Goal: Register for event/course

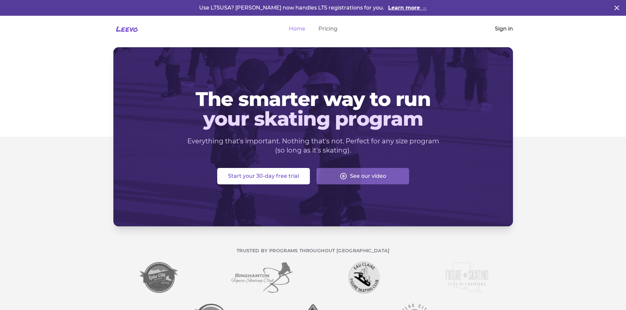
click at [502, 27] on link "Sign in" at bounding box center [504, 29] width 18 height 8
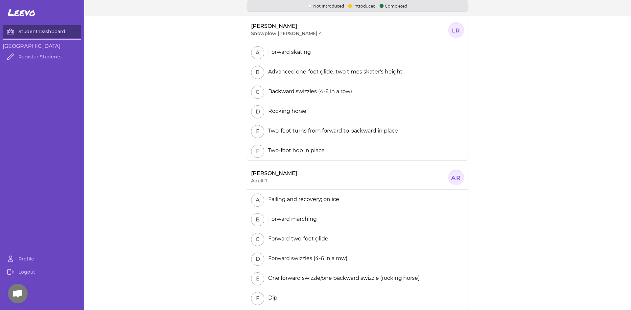
click at [52, 31] on link "Student Dashboard" at bounding box center [42, 31] width 79 height 13
click at [20, 45] on h3 "[GEOGRAPHIC_DATA]" at bounding box center [42, 46] width 79 height 8
click at [29, 58] on link "Register Students" at bounding box center [42, 56] width 79 height 13
click at [25, 257] on link "Profile" at bounding box center [42, 259] width 79 height 13
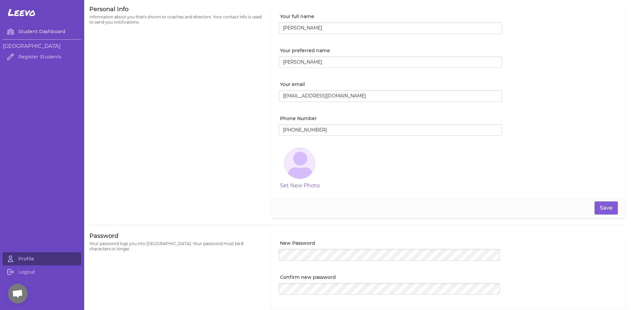
click at [49, 31] on link "Student Dashboard" at bounding box center [42, 31] width 79 height 13
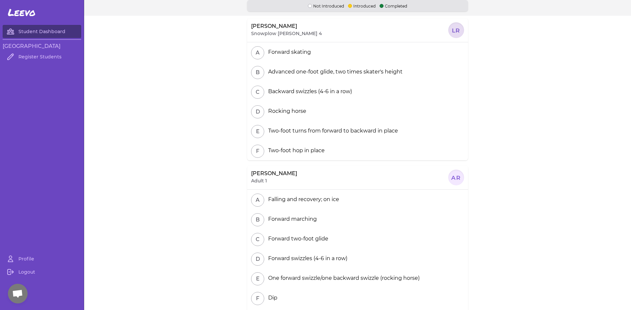
click at [453, 30] on div at bounding box center [456, 30] width 16 height 16
click at [31, 57] on link "Register Students" at bounding box center [42, 56] width 79 height 13
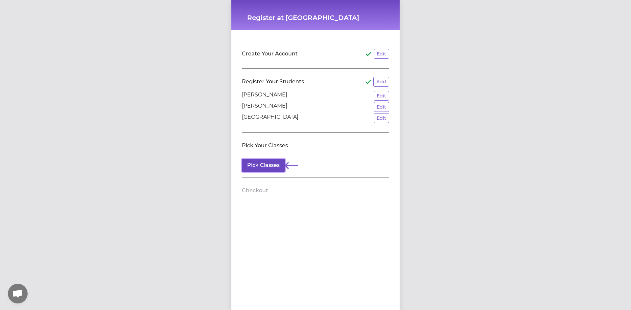
click at [264, 165] on button "Pick Classes" at bounding box center [263, 165] width 43 height 13
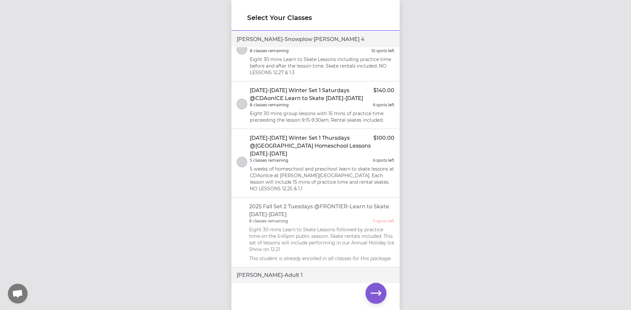
scroll to position [197, 0]
